Goal: Transaction & Acquisition: Purchase product/service

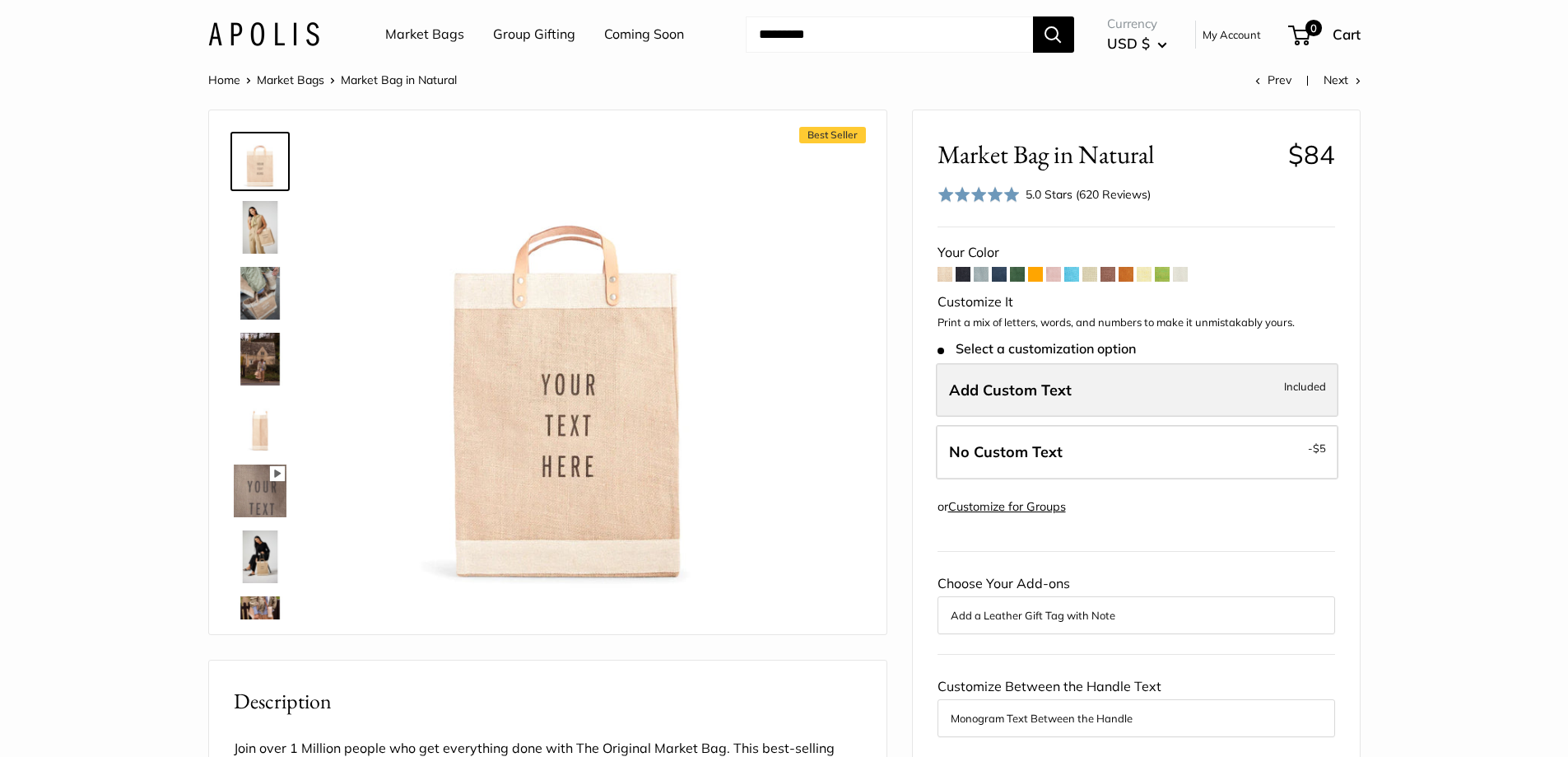
click at [1191, 382] on label "Add Custom Text Included" at bounding box center [1137, 390] width 402 height 54
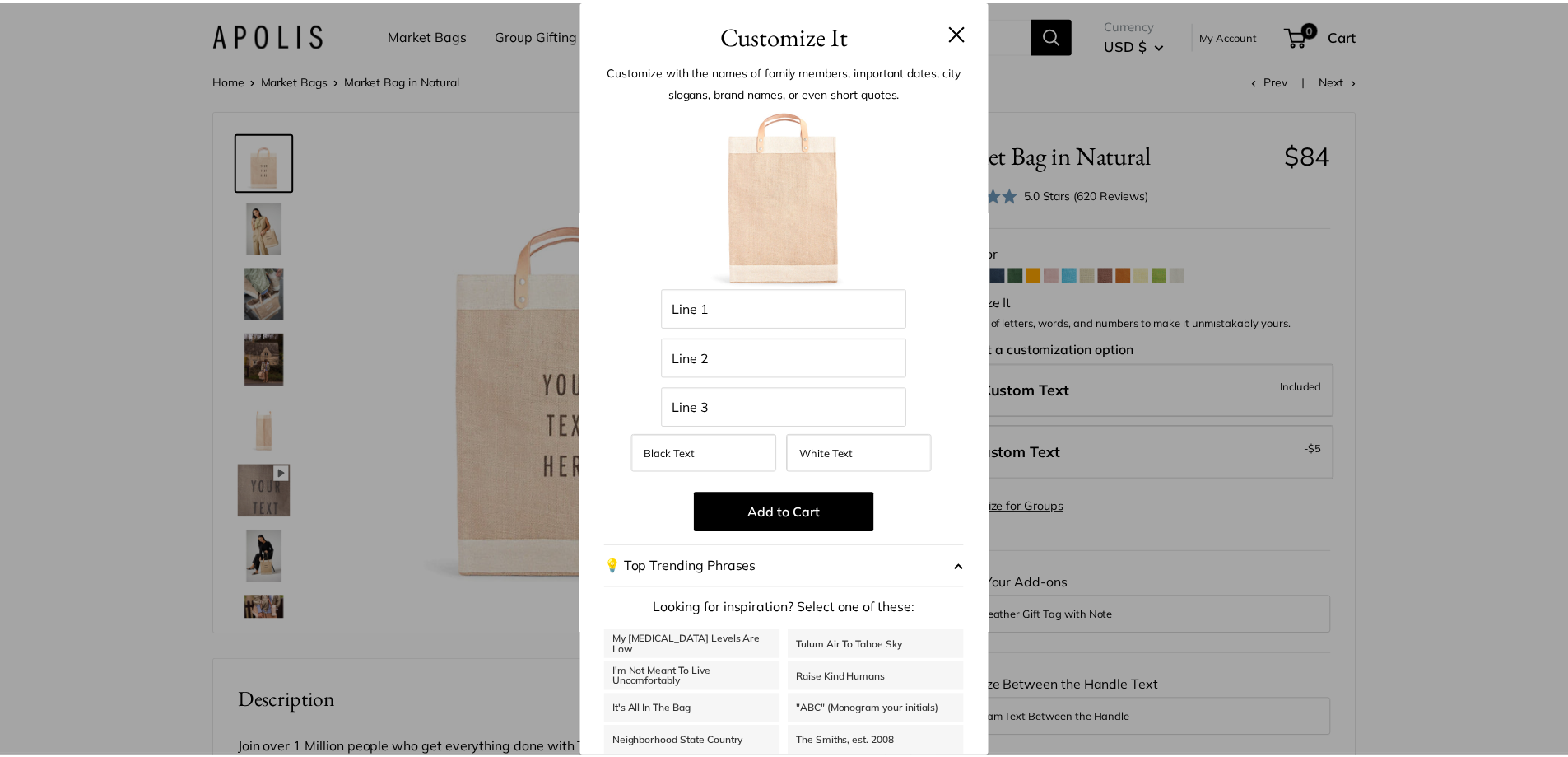
scroll to position [81, 0]
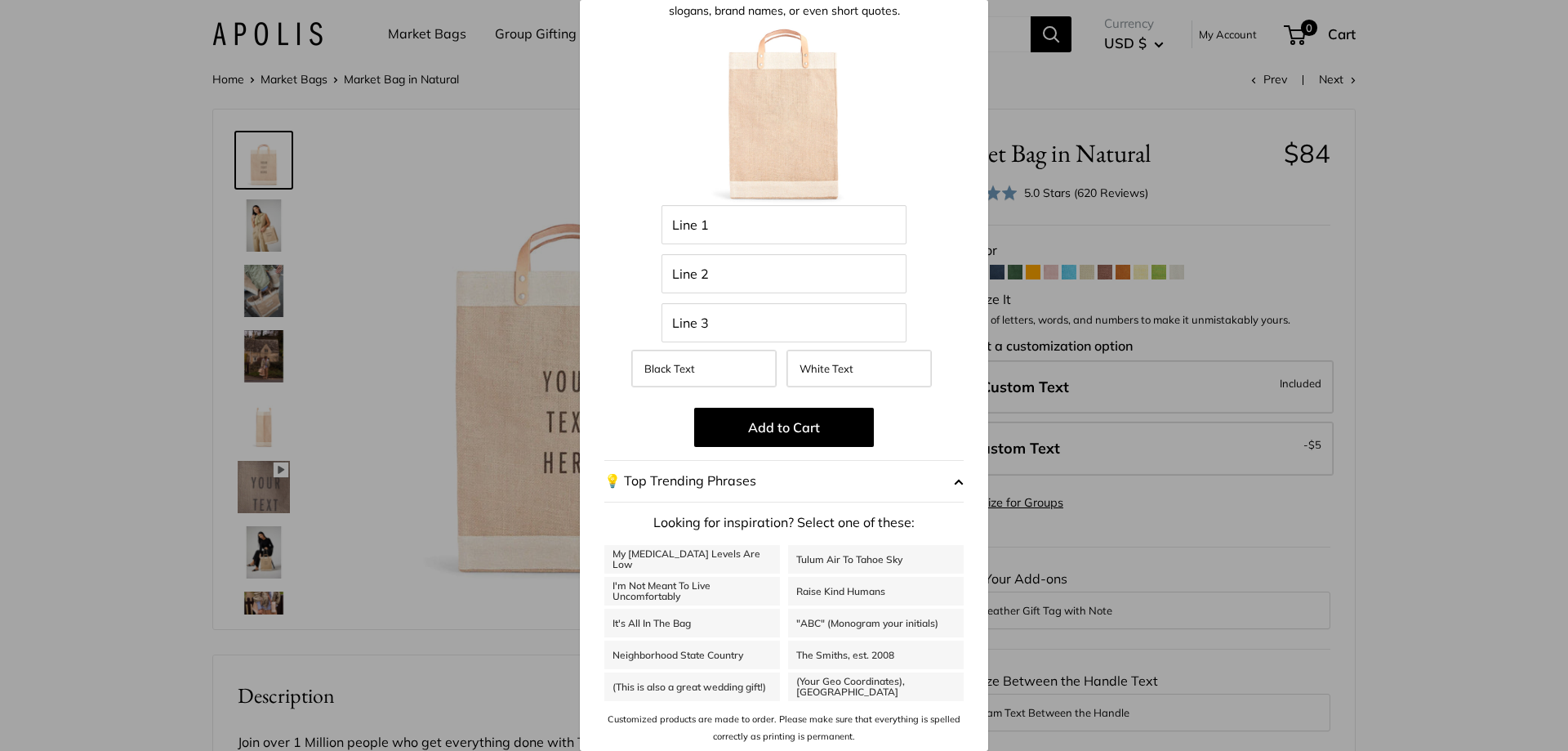
click at [891, 620] on link ""ABC" (Monogram your initials)" at bounding box center [875, 623] width 175 height 28
drag, startPoint x: 705, startPoint y: 230, endPoint x: 634, endPoint y: 222, distance: 71.4
click at [634, 222] on div "Enter 42 letters *** Line 1 Line 2 Line 3 Black Text White Text Add to Cart 💡 T…" at bounding box center [784, 384] width 359 height 719
type input "***"
click at [453, 188] on div "Customize It Customize with the names of family members, important dates, city …" at bounding box center [784, 375] width 1568 height 751
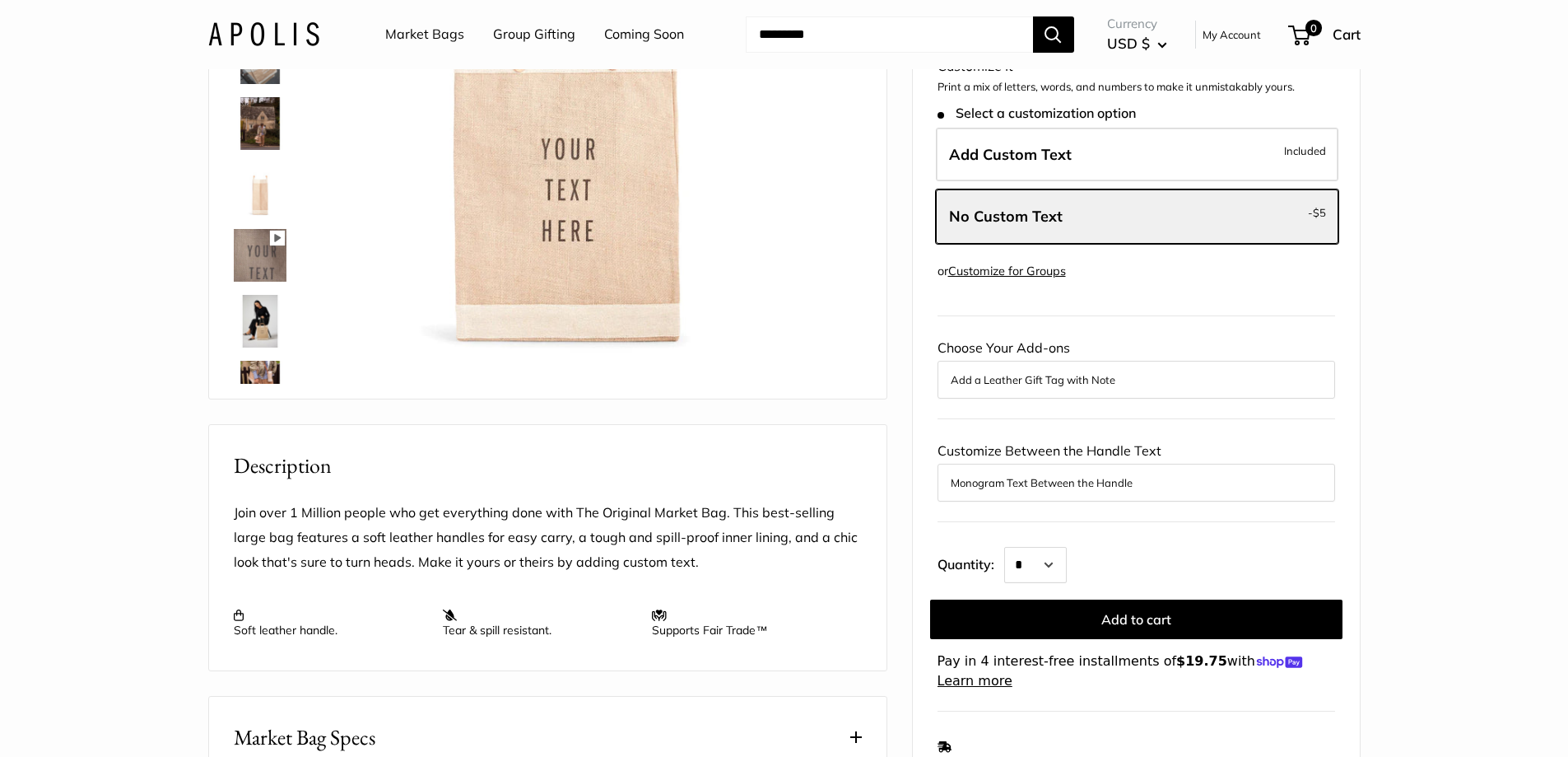
scroll to position [82, 0]
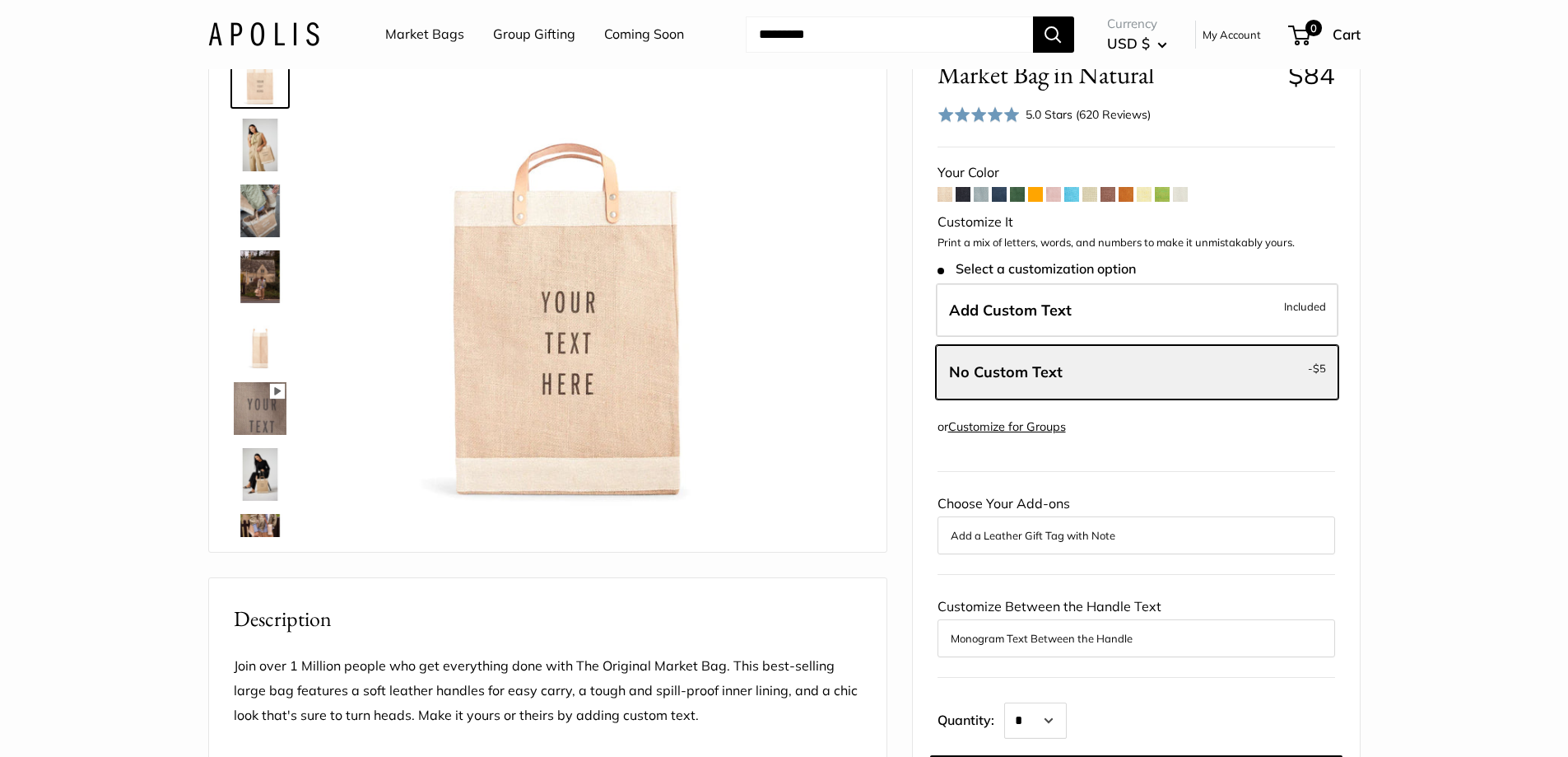
click at [428, 38] on link "Market Bags" at bounding box center [425, 34] width 79 height 24
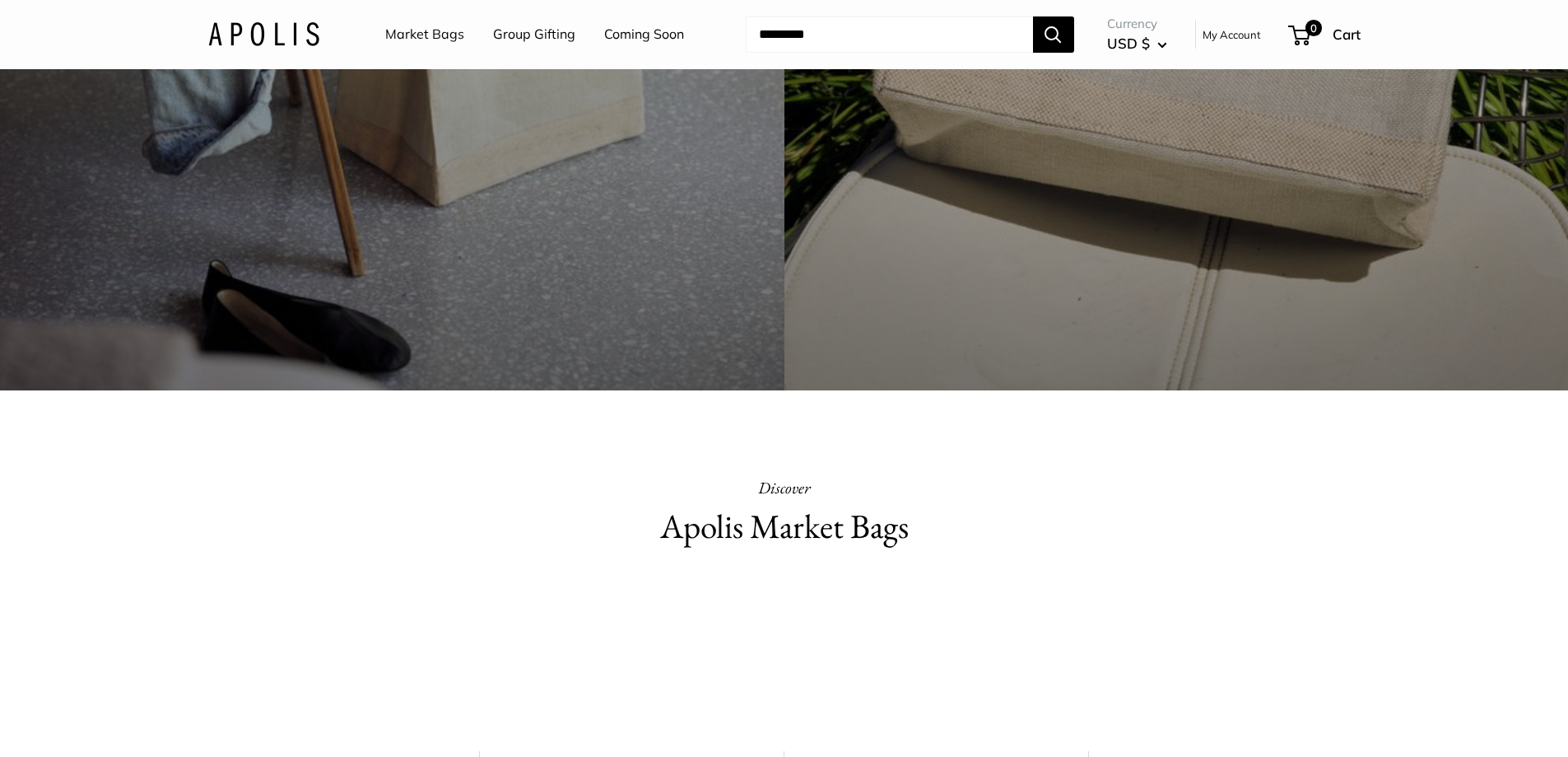
scroll to position [659, 0]
click at [774, 535] on h2 "Apolis Market Bags" at bounding box center [784, 527] width 577 height 49
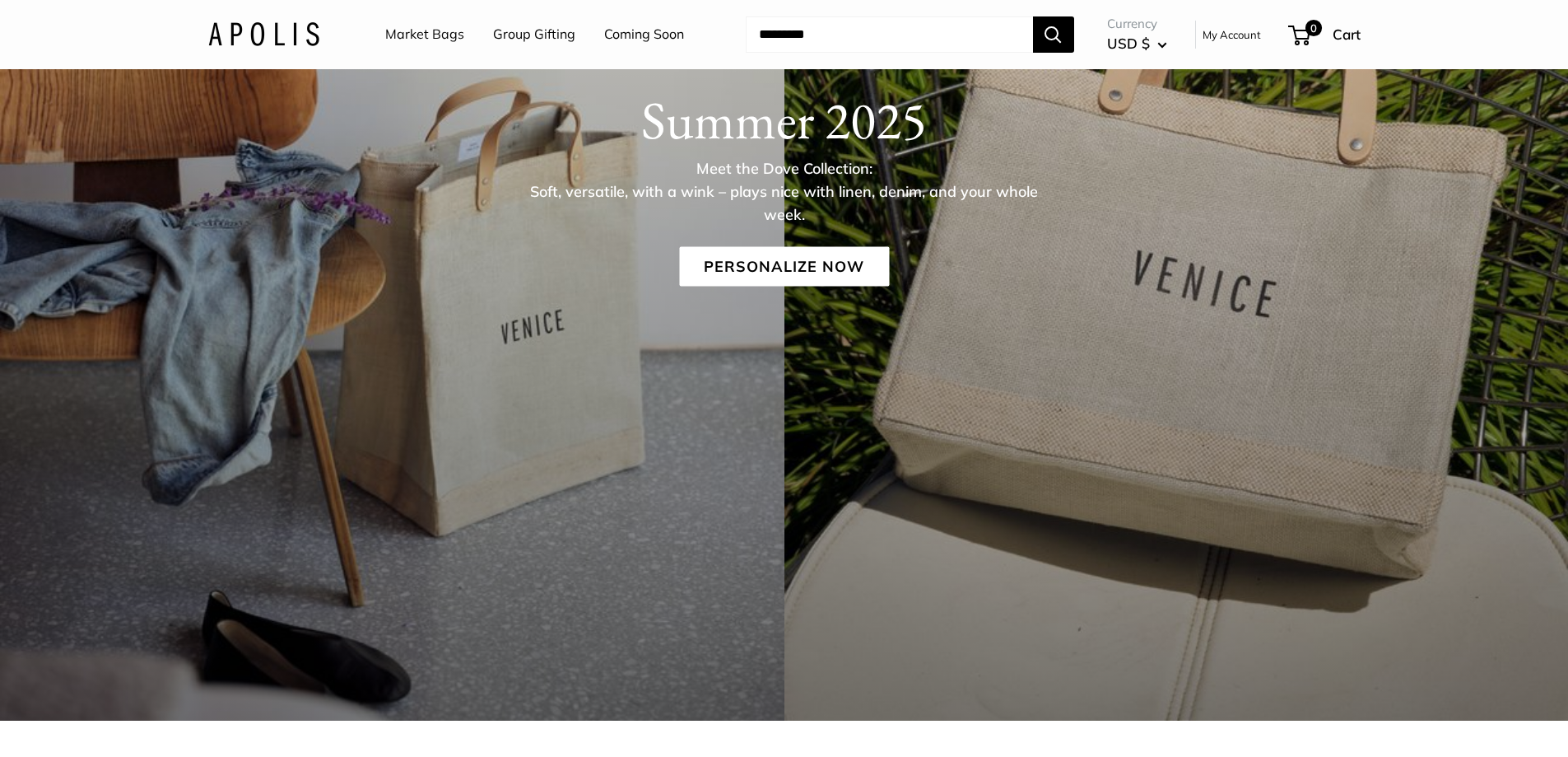
click at [426, 33] on link "Market Bags" at bounding box center [425, 34] width 79 height 24
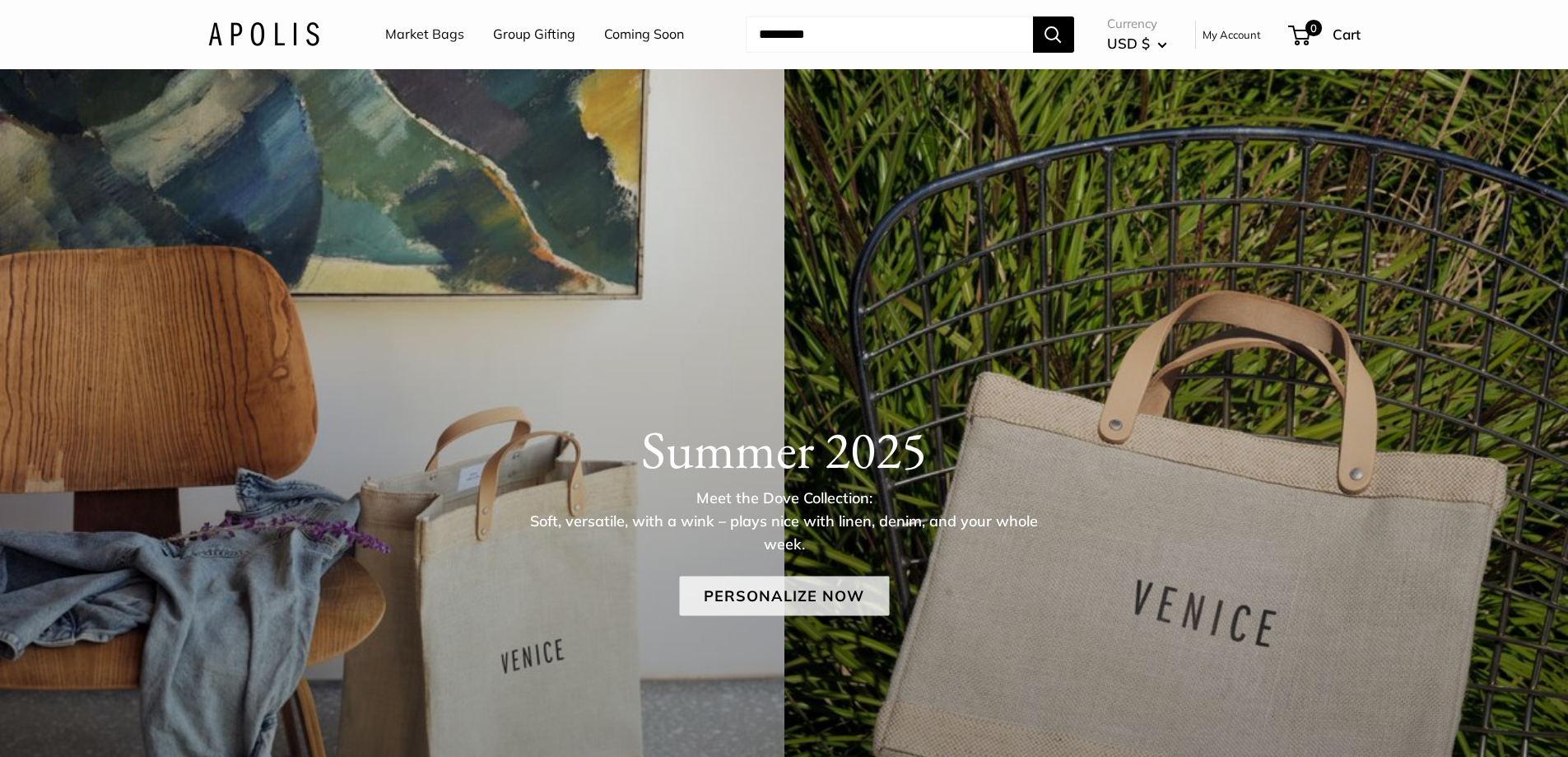
click at [793, 588] on link "Personalize Now" at bounding box center [784, 595] width 210 height 39
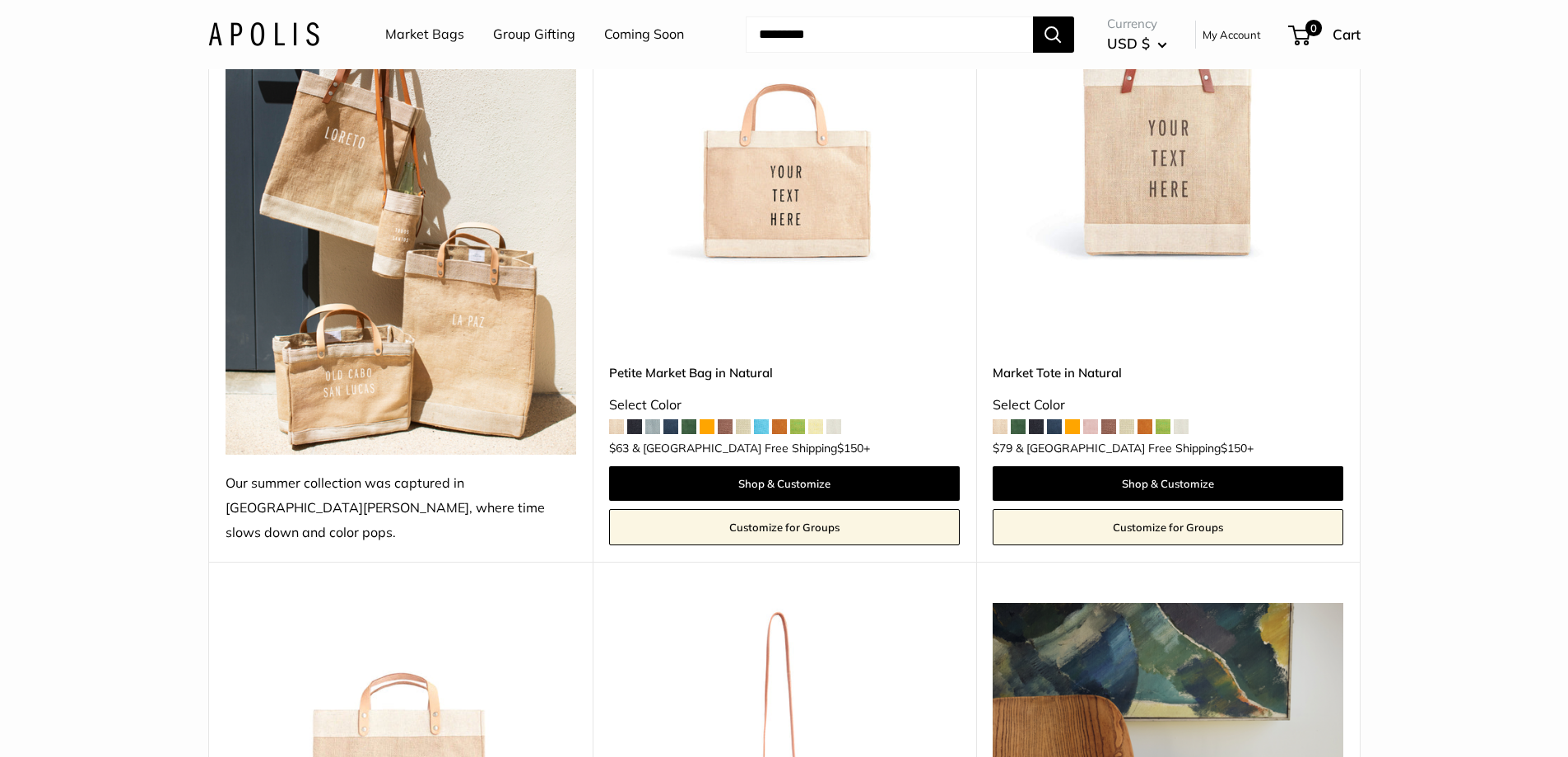
scroll to position [329, 0]
